Goal: Information Seeking & Learning: Learn about a topic

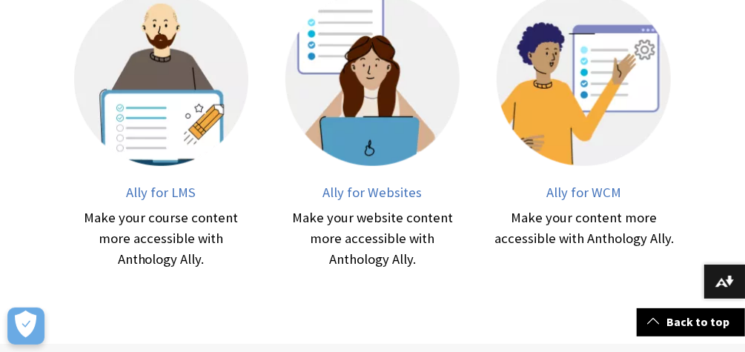
scroll to position [436, 0]
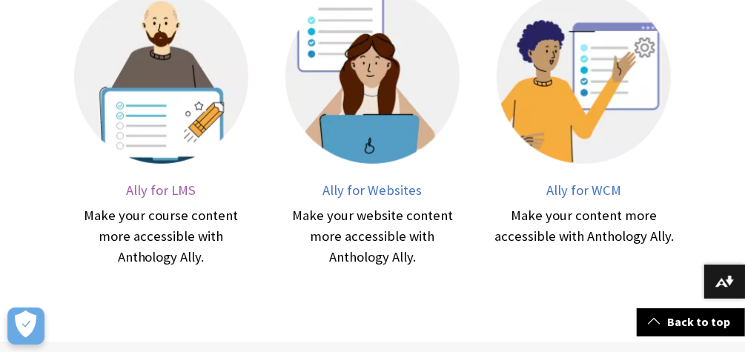
click at [158, 183] on span "Ally for LMS" at bounding box center [161, 190] width 70 height 17
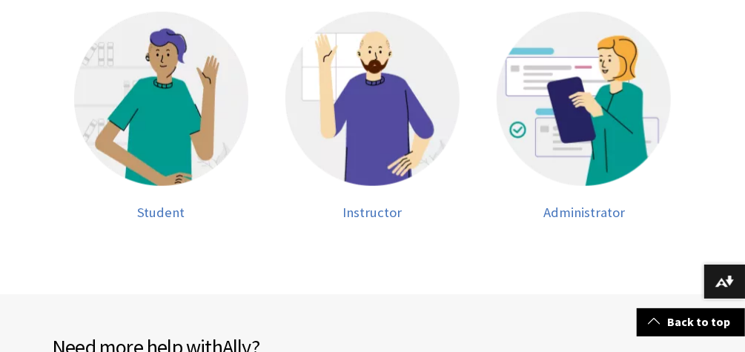
scroll to position [640, 0]
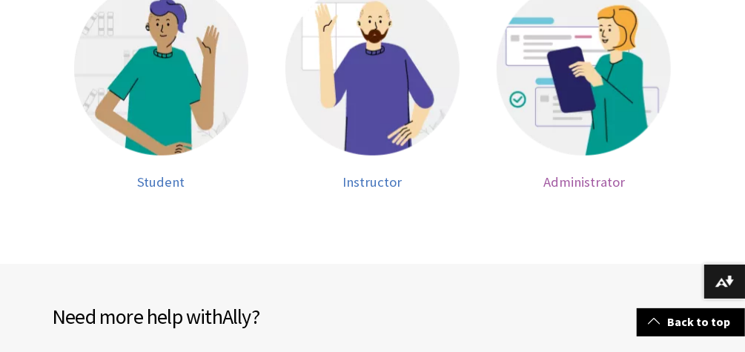
click at [592, 117] on img at bounding box center [583, 68] width 174 height 174
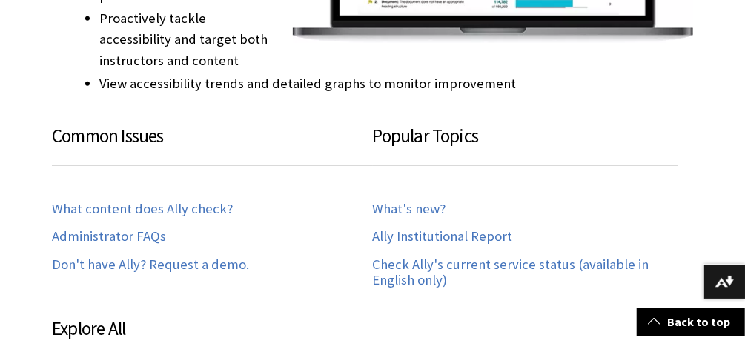
scroll to position [619, 0]
